Goal: Information Seeking & Learning: Learn about a topic

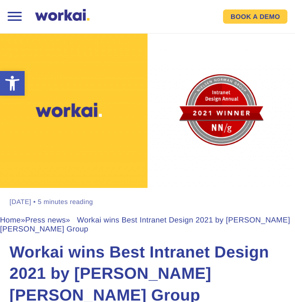
click at [91, 240] on div "[PERSON_NAME] [DATE] • 5 minutes reading Home » Press news » Workai wins Best I…" at bounding box center [147, 169] width 295 height 273
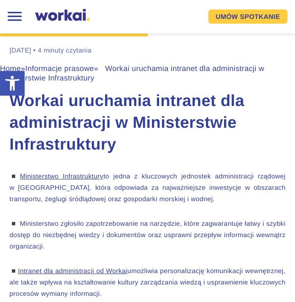
scroll to position [154, 0]
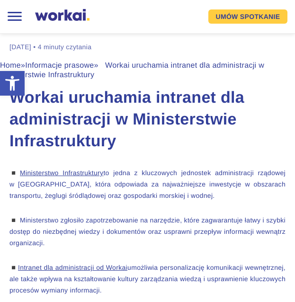
click at [141, 176] on p "◾ Ministerstwo Infrastruktury to jedna z kluczowych jednostek administracji rzą…" at bounding box center [147, 184] width 276 height 34
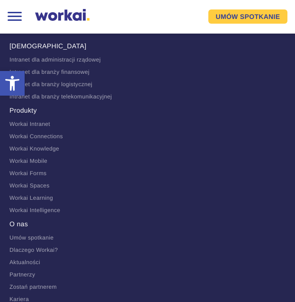
scroll to position [1443, 0]
